Goal: Check status: Check status

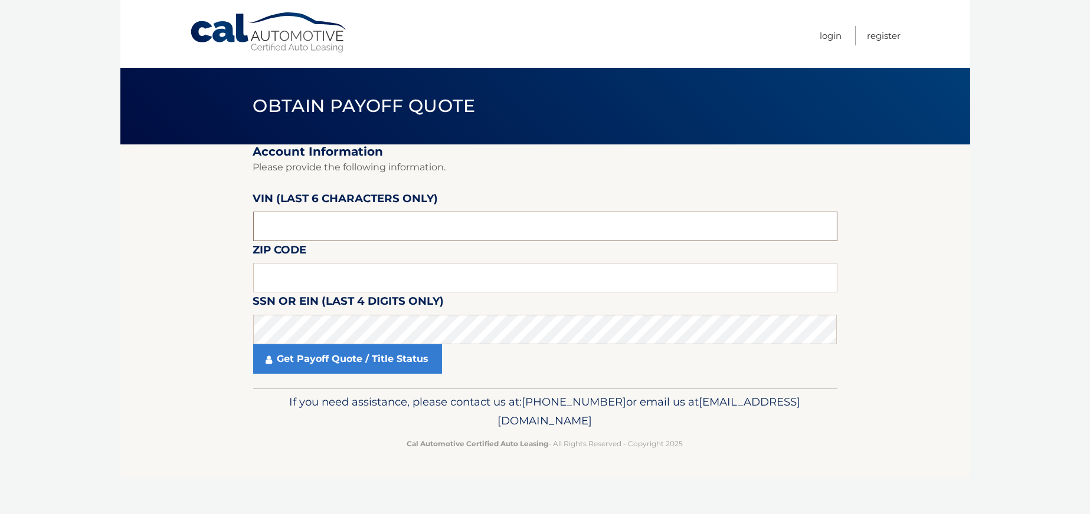
drag, startPoint x: 304, startPoint y: 224, endPoint x: 290, endPoint y: 224, distance: 13.6
click at [303, 224] on input "text" at bounding box center [545, 226] width 584 height 29
drag, startPoint x: 282, startPoint y: 226, endPoint x: 231, endPoint y: 227, distance: 51.3
click at [231, 227] on section "Account Information Please provide the following information. [PERSON_NAME] (la…" at bounding box center [545, 267] width 850 height 244
paste input "213605"
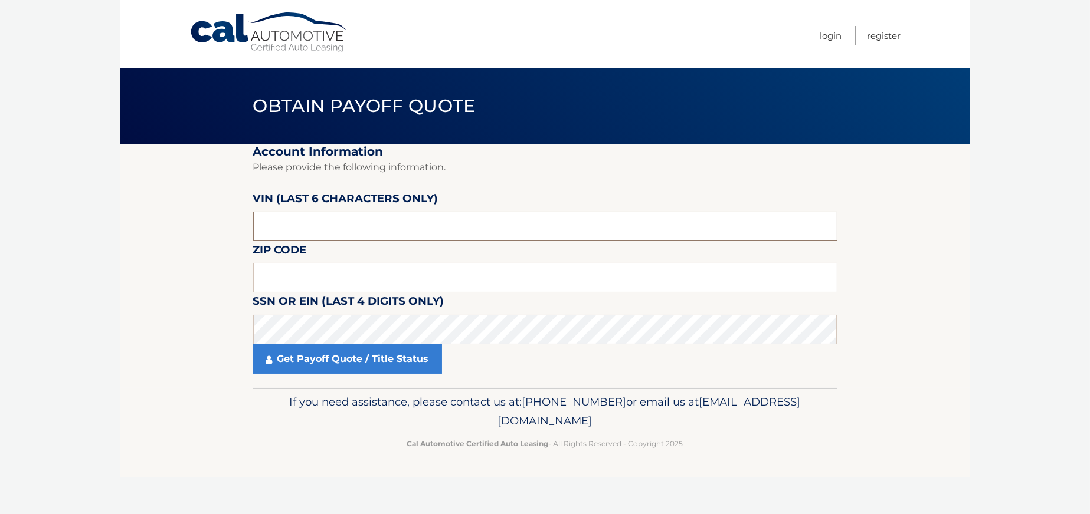
type input "213605"
click at [280, 283] on input "text" at bounding box center [545, 277] width 584 height 29
type input "33180"
click at [295, 366] on link "Get Payoff Quote / Title Status" at bounding box center [347, 359] width 189 height 29
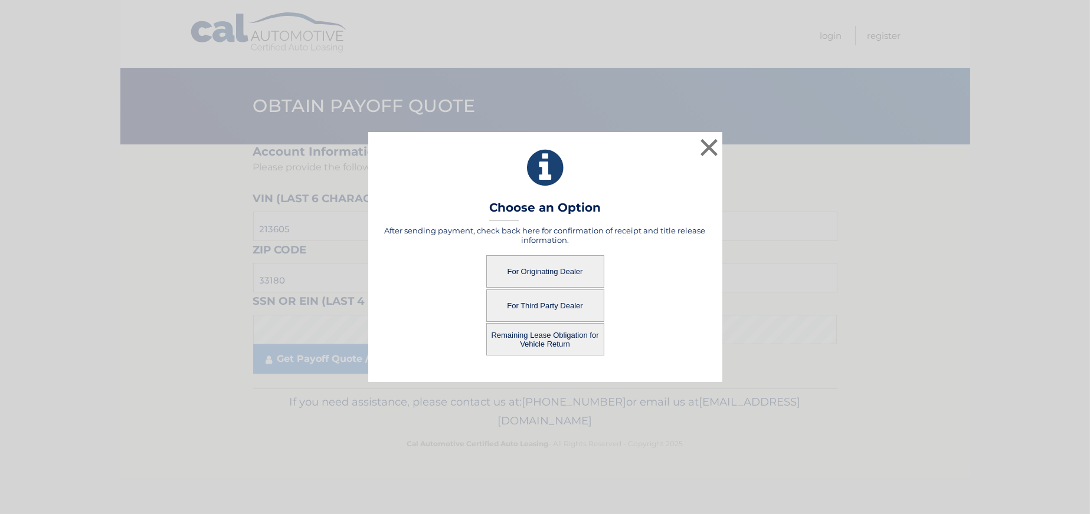
click at [557, 269] on button "For Originating Dealer" at bounding box center [545, 271] width 118 height 32
click at [514, 268] on button "For Originating Dealer" at bounding box center [545, 271] width 118 height 32
click at [520, 267] on button "For Originating Dealer" at bounding box center [545, 271] width 118 height 32
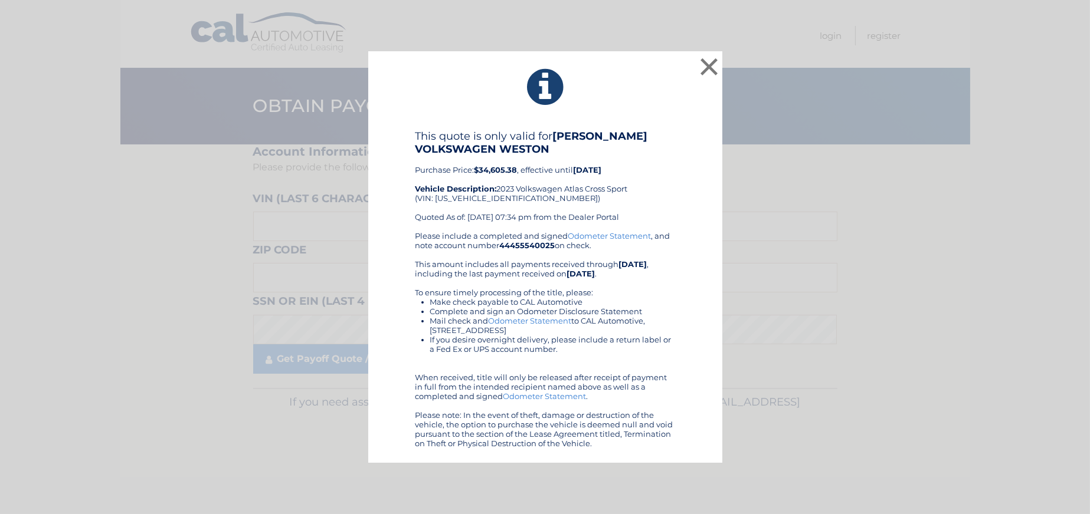
drag, startPoint x: 511, startPoint y: 278, endPoint x: 874, endPoint y: 189, distance: 373.2
click at [874, 189] on div "× This quote is only valid for RICK CASE VOLKSWAGEN WESTON Purchase Price: $34,…" at bounding box center [545, 257] width 1080 height 412
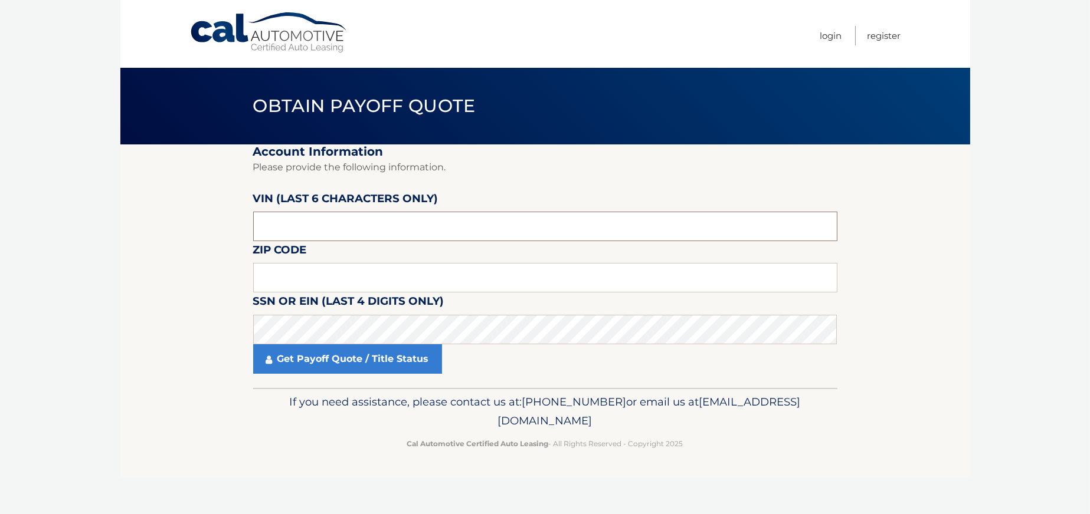
click at [288, 231] on input "text" at bounding box center [545, 226] width 584 height 29
click at [280, 283] on input "text" at bounding box center [545, 277] width 584 height 29
type input "33180"
click at [329, 232] on input "text" at bounding box center [545, 226] width 584 height 29
click at [326, 365] on link "Get Payoff Quote / Title Status" at bounding box center [347, 359] width 189 height 29
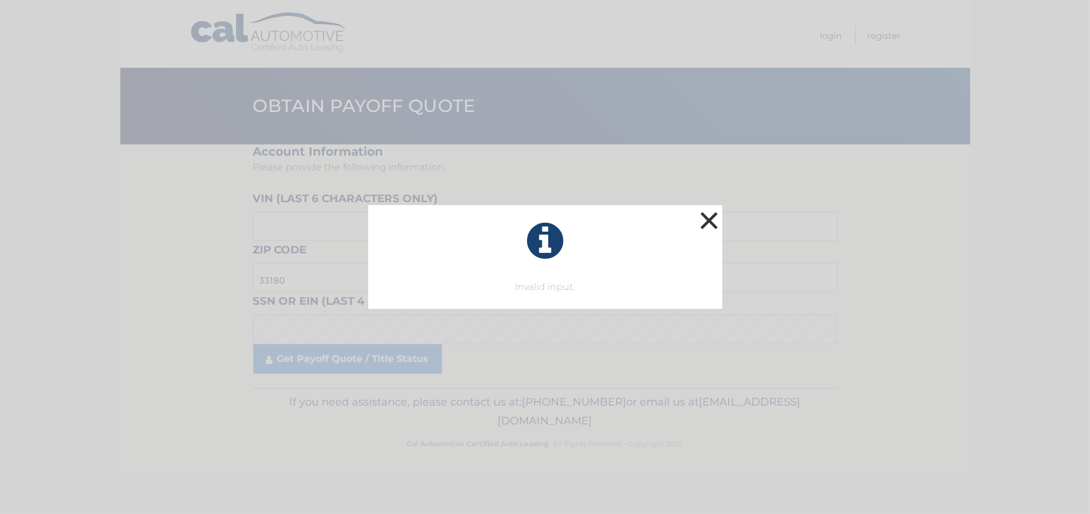
click at [709, 220] on button "×" at bounding box center [709, 221] width 24 height 24
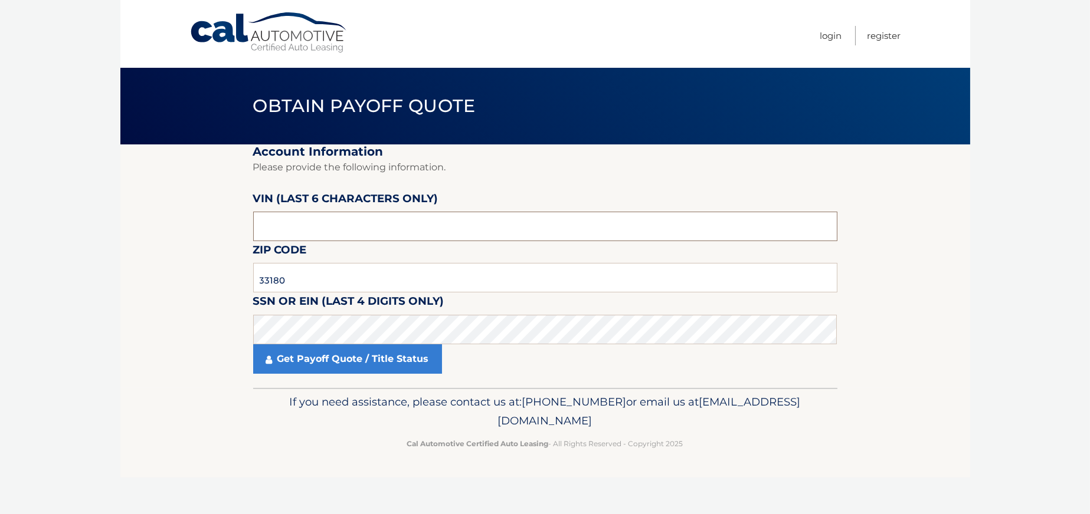
drag, startPoint x: 291, startPoint y: 225, endPoint x: 229, endPoint y: 224, distance: 61.4
click at [229, 224] on section "Account Information Please provide the following information. VIN (last 6 chara…" at bounding box center [545, 267] width 850 height 244
paste input "213605"
type input "213605"
click at [311, 366] on link "Get Payoff Quote / Title Status" at bounding box center [347, 359] width 189 height 29
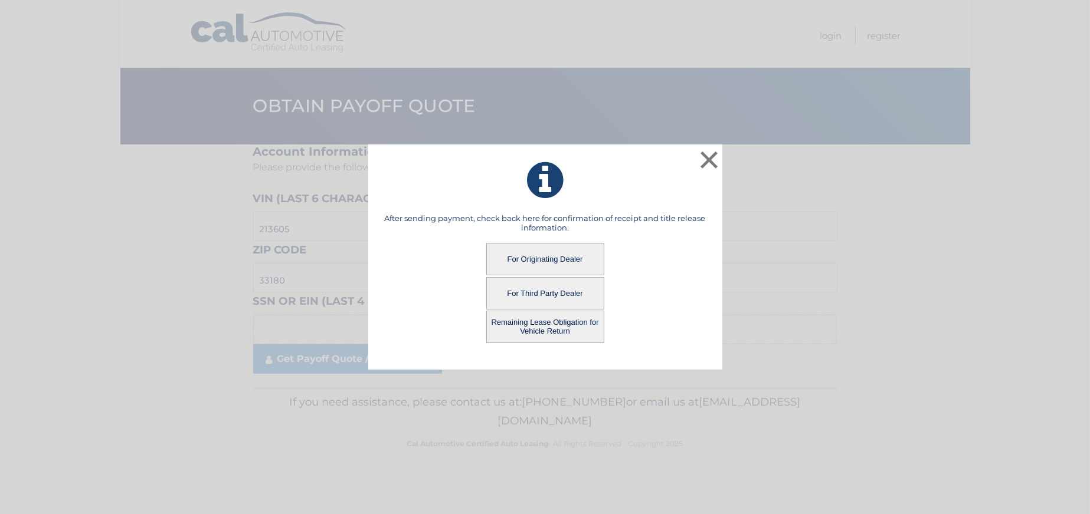
click at [545, 256] on button "For Originating Dealer" at bounding box center [545, 259] width 118 height 32
click at [533, 261] on button "For Originating Dealer" at bounding box center [545, 259] width 118 height 32
click at [536, 295] on button "For Third Party Dealer" at bounding box center [545, 293] width 118 height 32
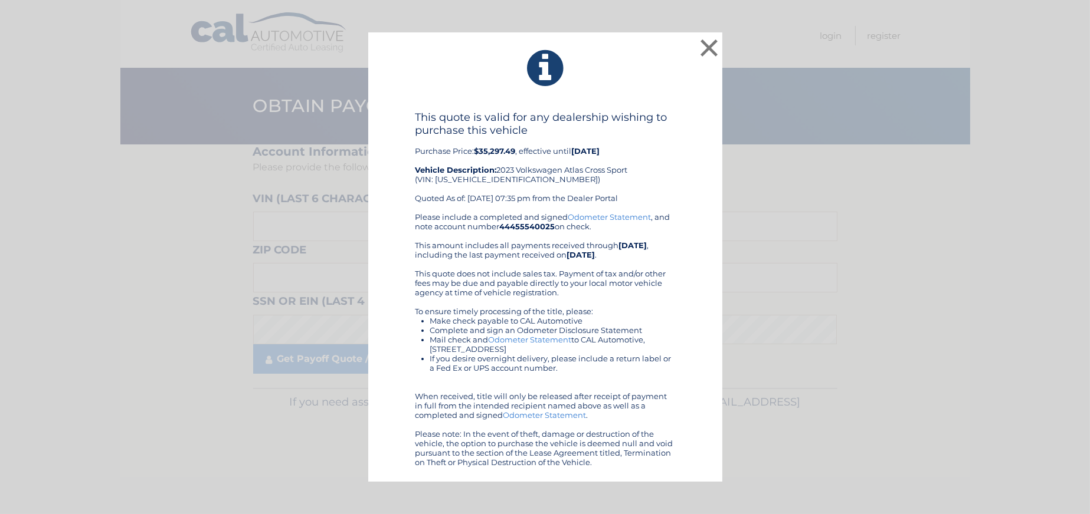
click at [537, 342] on link "Odometer Statement" at bounding box center [529, 339] width 83 height 9
